Goal: Information Seeking & Learning: Check status

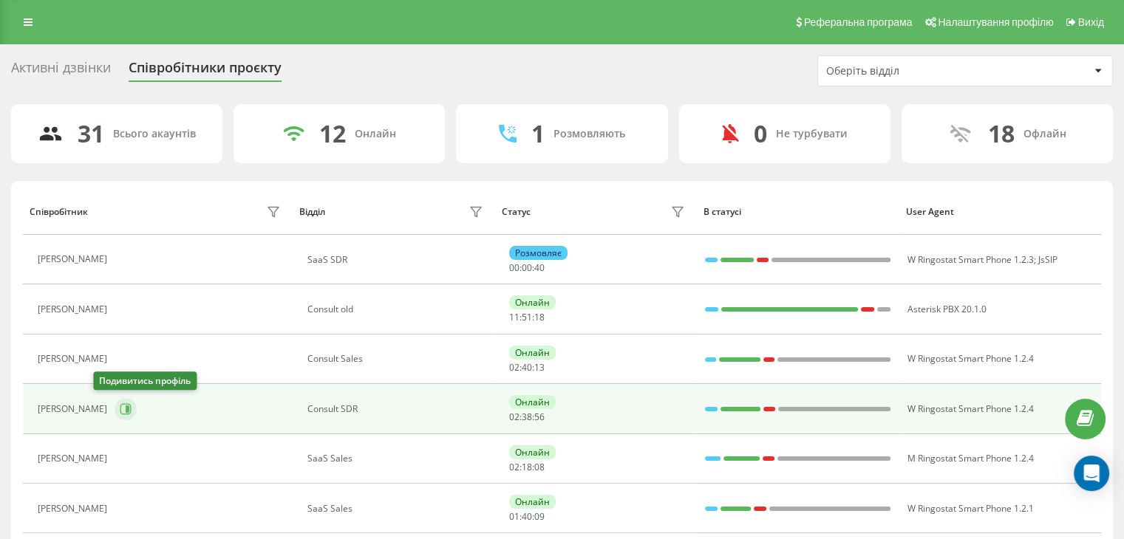
click at [120, 406] on icon at bounding box center [125, 408] width 11 height 11
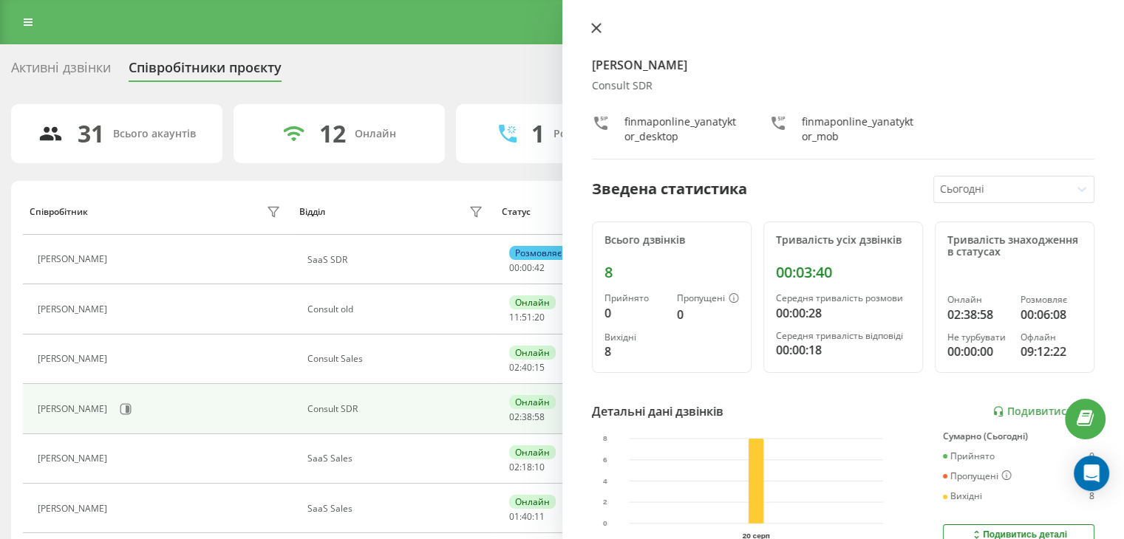
click at [594, 21] on div "[PERSON_NAME] Consult SDR finmaponline_yanatyktor_desktop finmaponline_yanatykt…" at bounding box center [843, 269] width 562 height 539
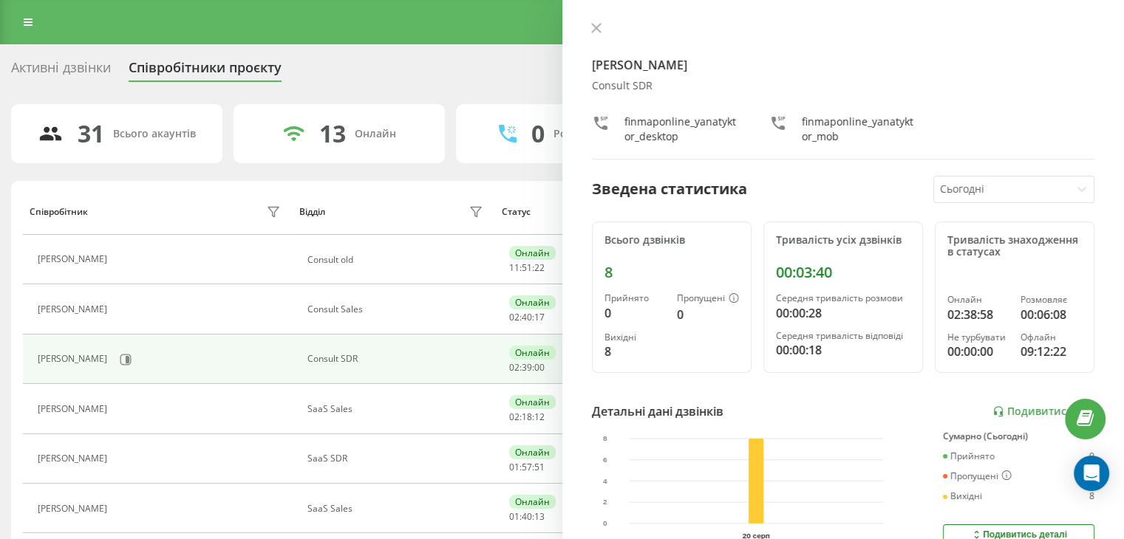
click at [587, 30] on button at bounding box center [596, 29] width 19 height 14
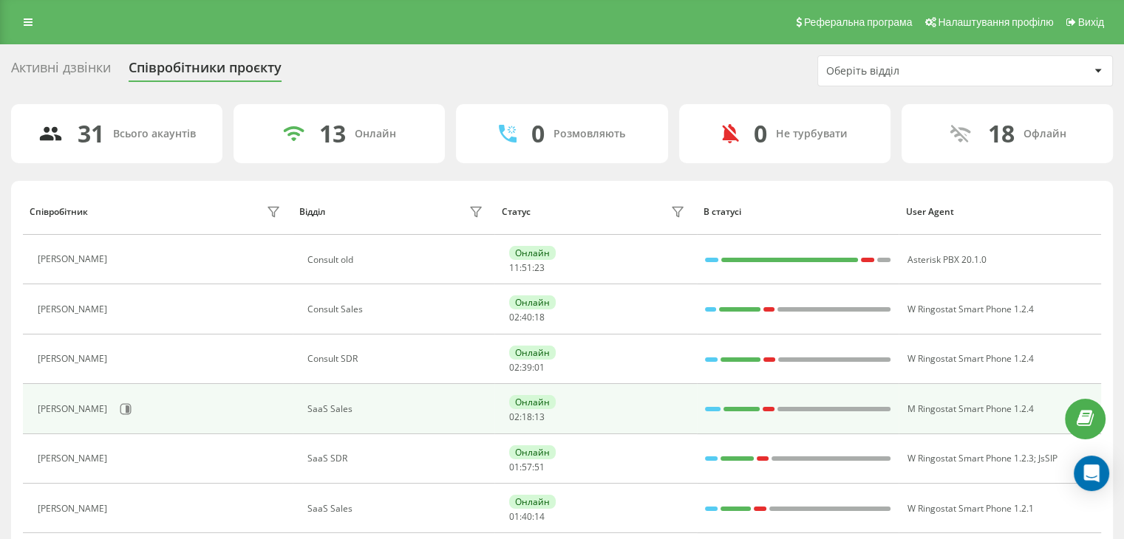
scroll to position [148, 0]
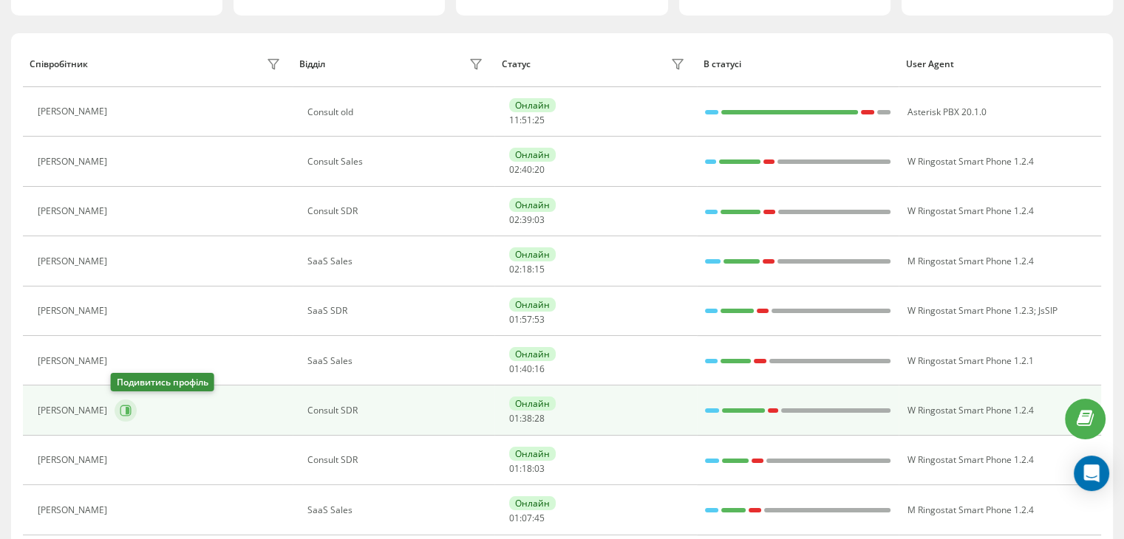
click at [126, 412] on icon at bounding box center [128, 410] width 4 height 7
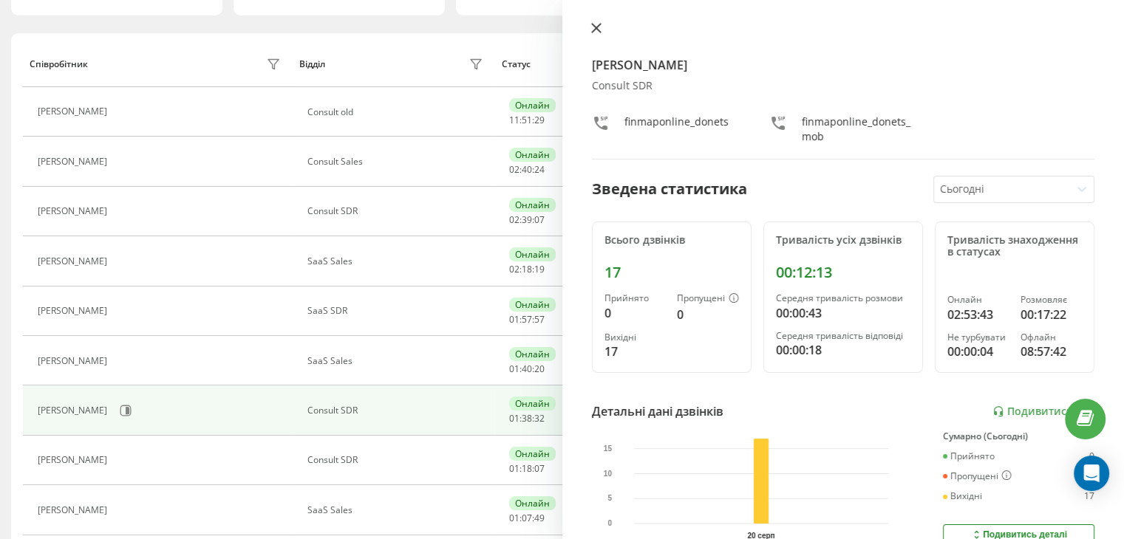
click at [592, 27] on icon at bounding box center [596, 28] width 10 height 10
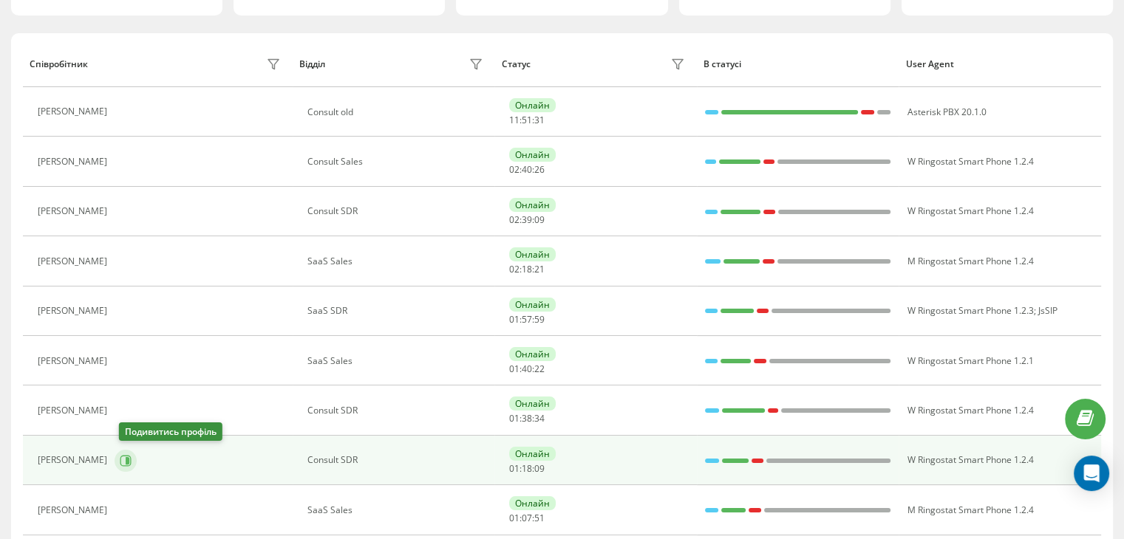
click at [137, 463] on button at bounding box center [126, 461] width 22 height 22
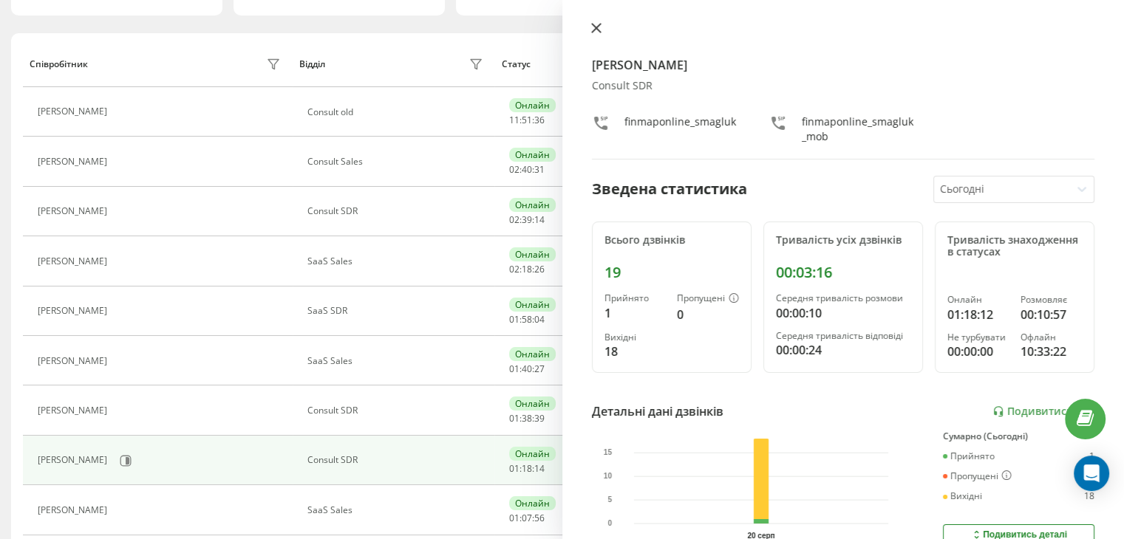
click at [599, 29] on icon at bounding box center [596, 28] width 10 height 10
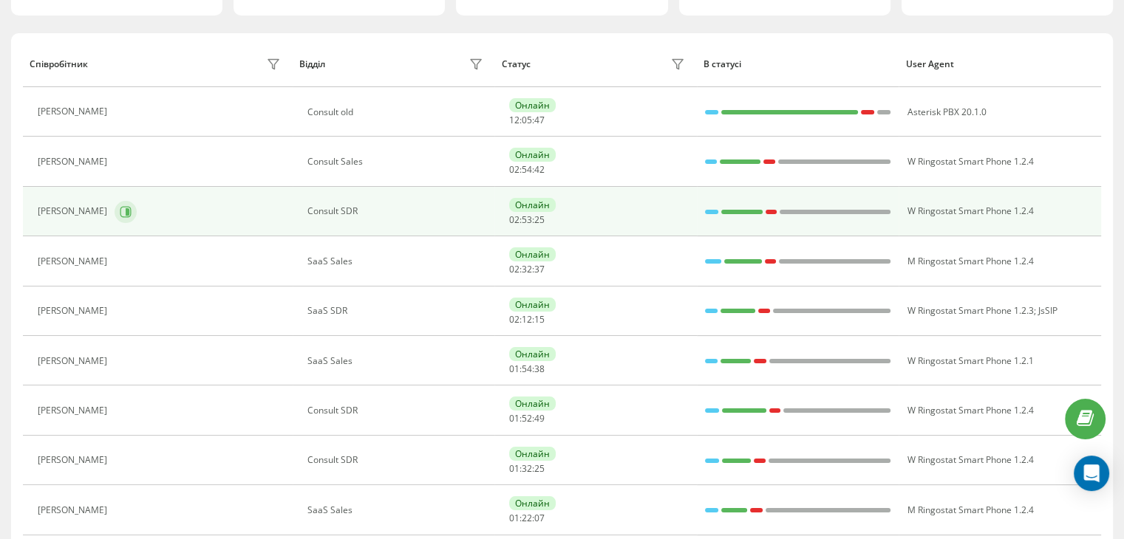
click at [120, 206] on icon at bounding box center [126, 212] width 12 height 12
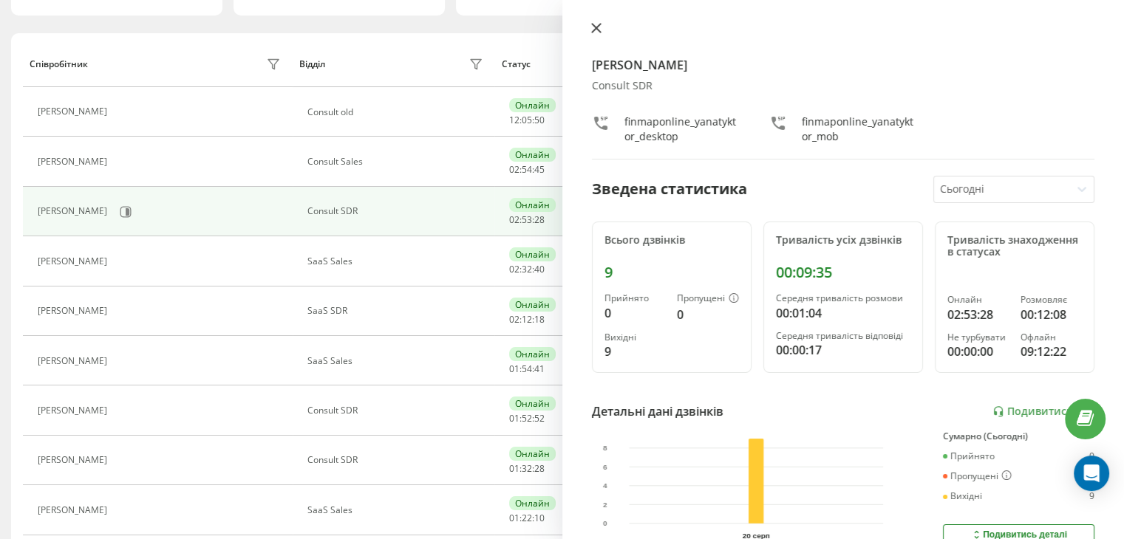
click at [596, 30] on icon at bounding box center [596, 28] width 10 height 10
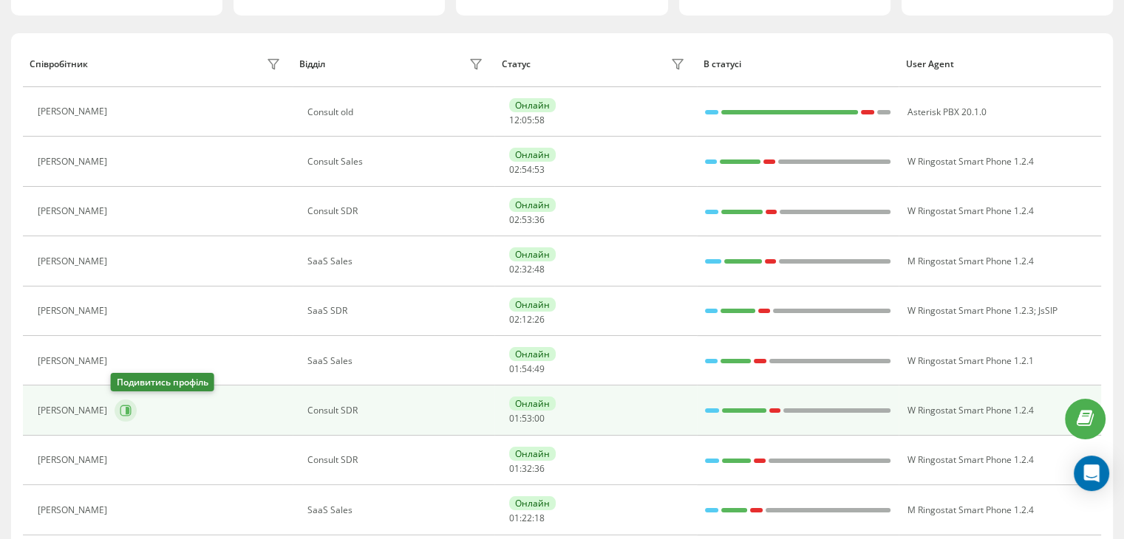
click at [123, 415] on button at bounding box center [126, 411] width 22 height 22
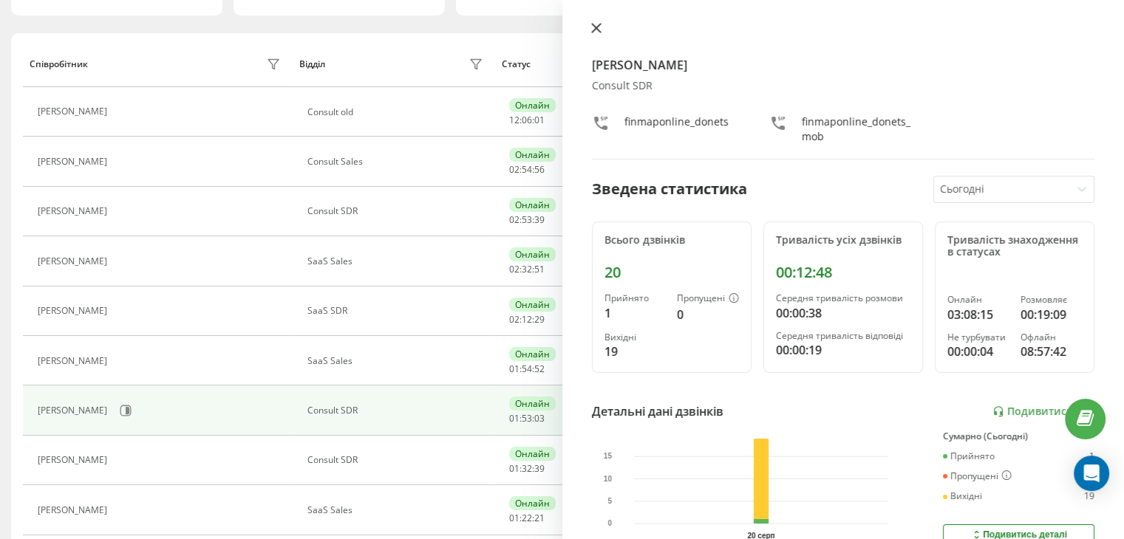
click at [599, 24] on icon at bounding box center [595, 28] width 9 height 9
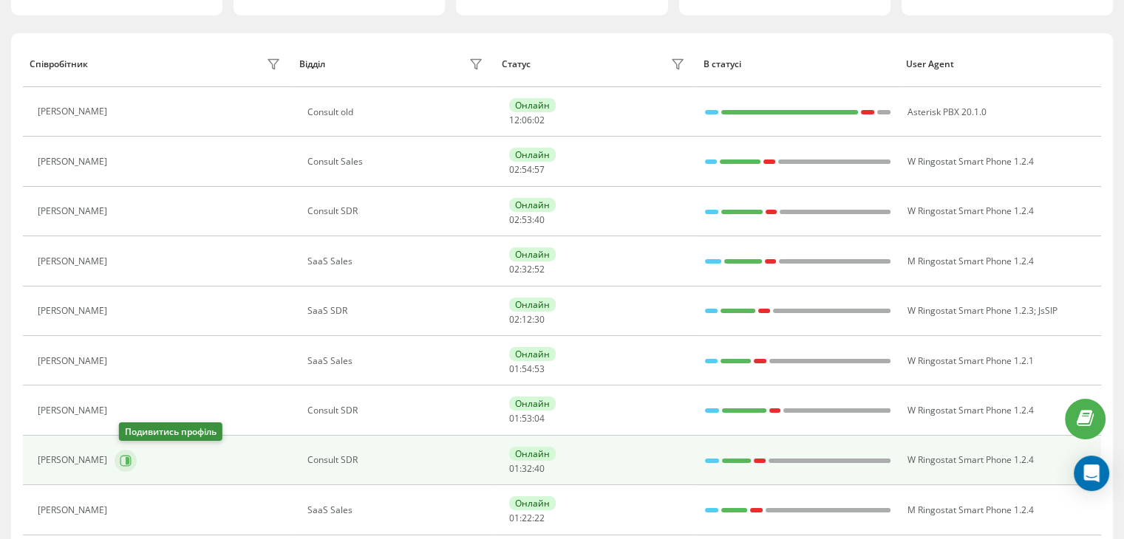
click at [137, 464] on button at bounding box center [126, 461] width 22 height 22
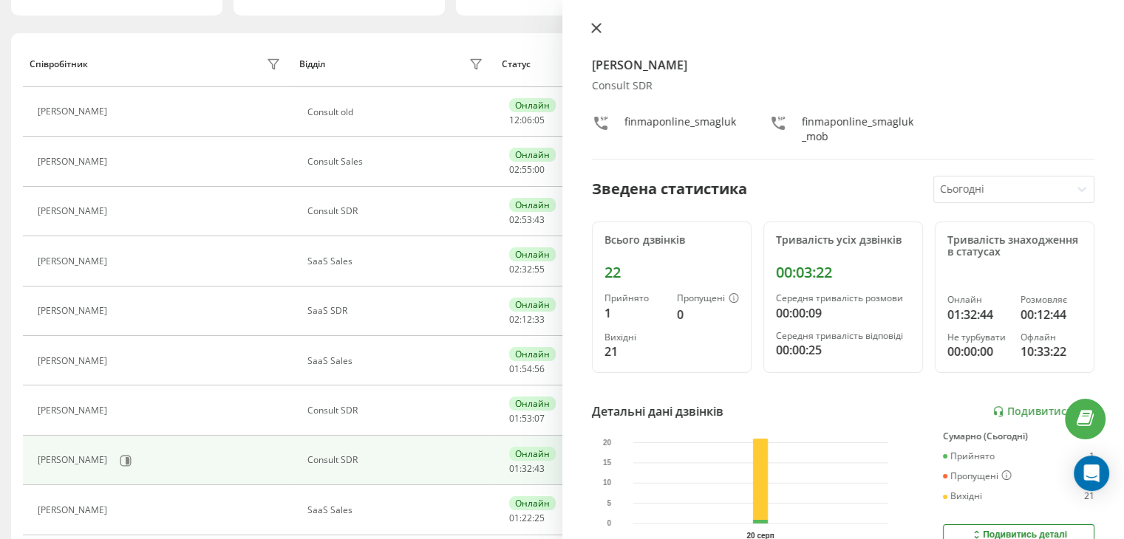
click at [595, 33] on icon at bounding box center [596, 28] width 10 height 10
